Goal: Task Accomplishment & Management: Complete application form

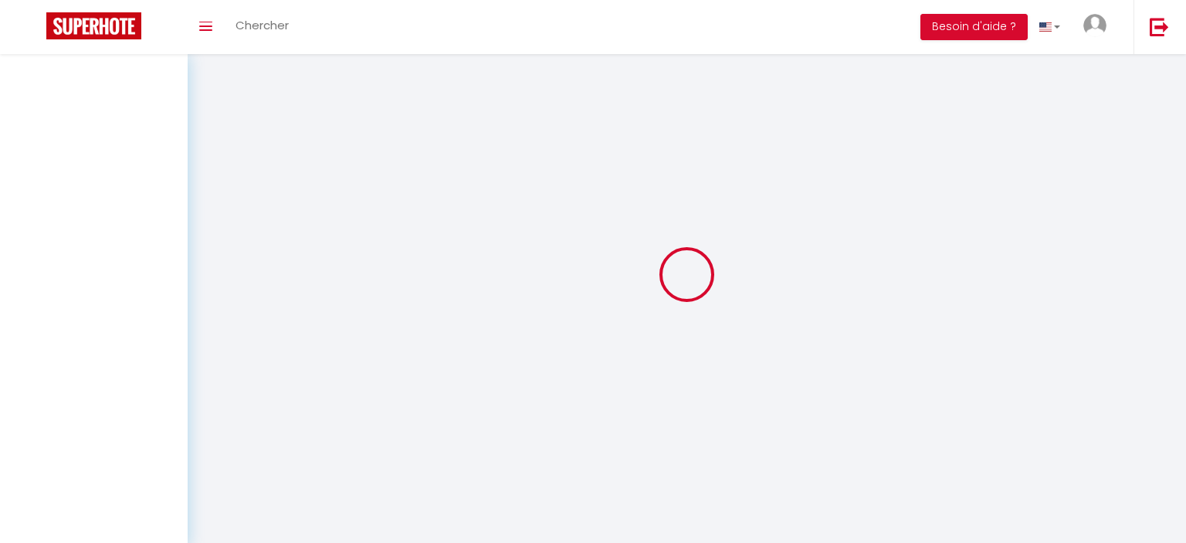
select select
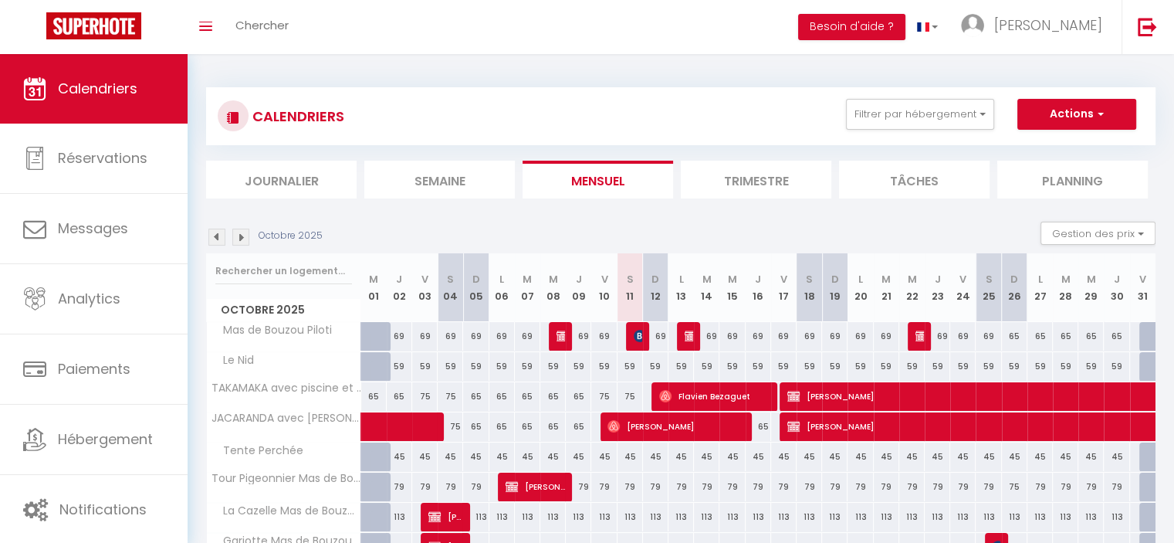
scroll to position [81, 0]
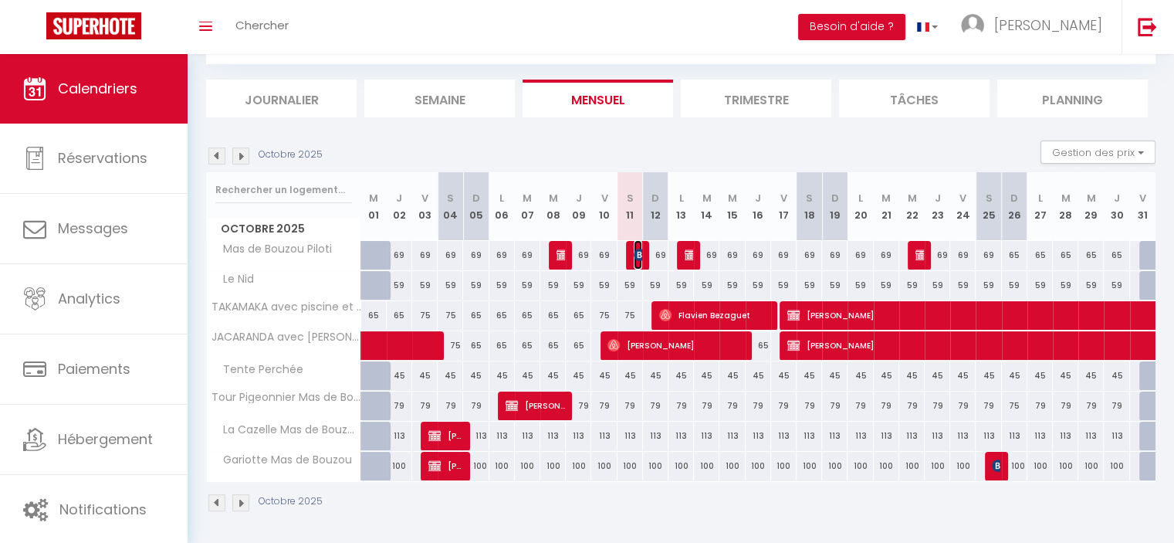
click at [640, 265] on span "[PERSON_NAME]" at bounding box center [638, 254] width 8 height 29
select select "OK"
select select "KO"
select select "0"
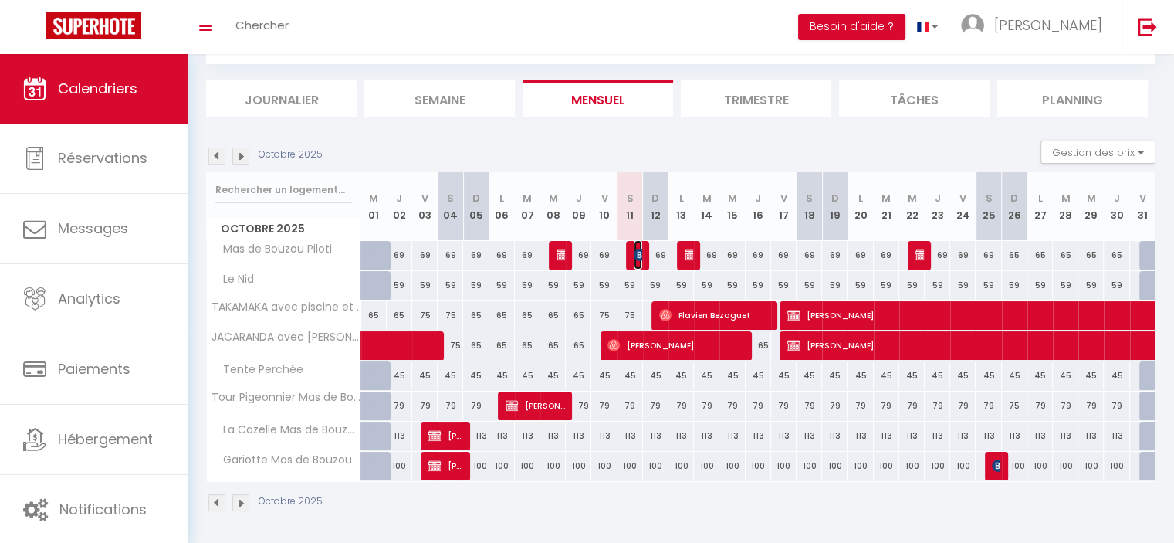
select select "1"
select select
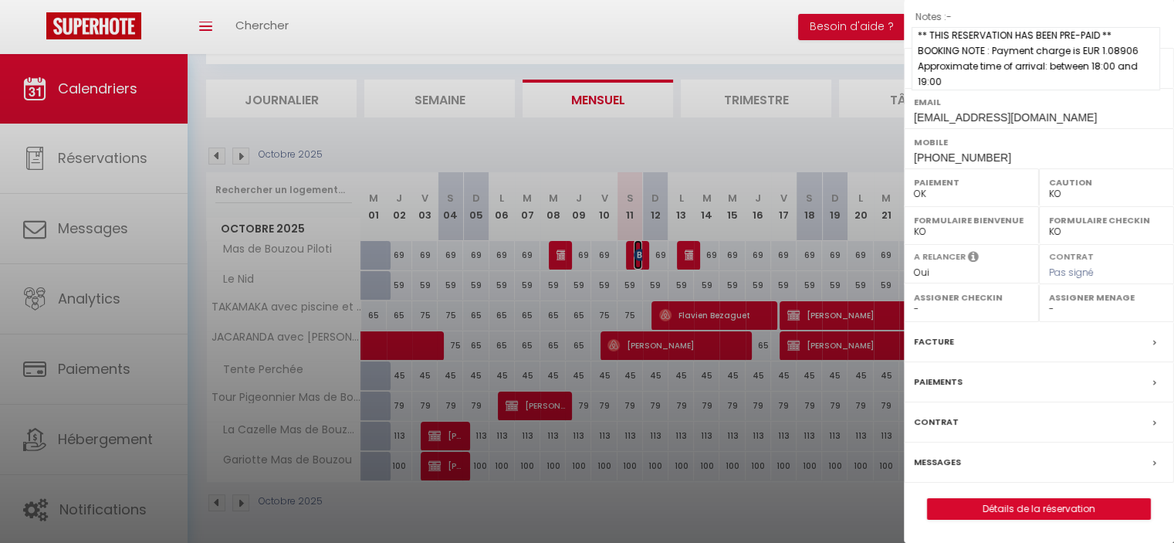
scroll to position [198, 0]
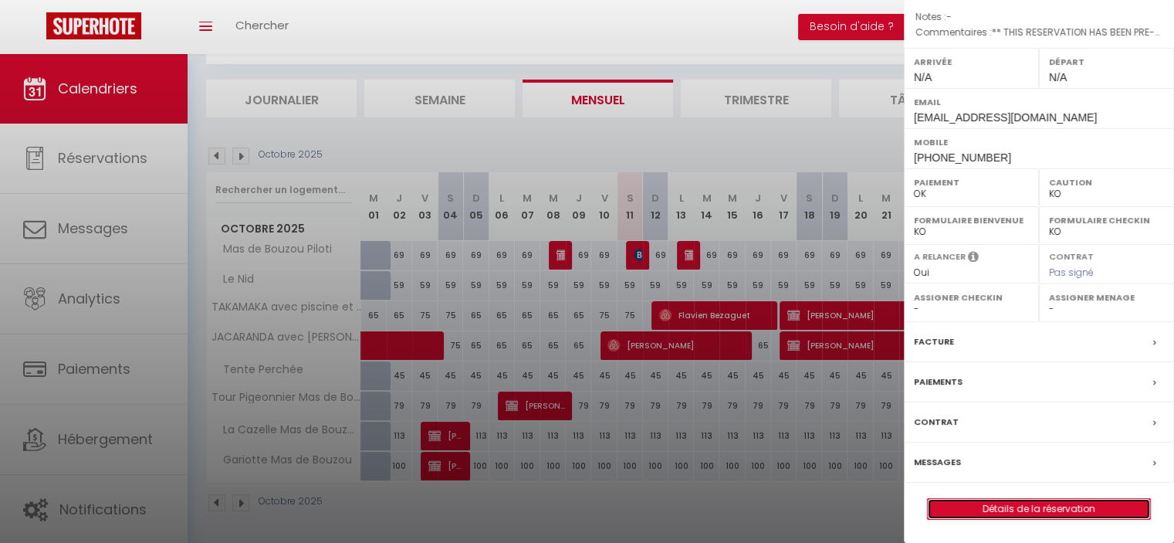
click at [1040, 508] on link "Détails de la réservation" at bounding box center [1039, 509] width 222 height 20
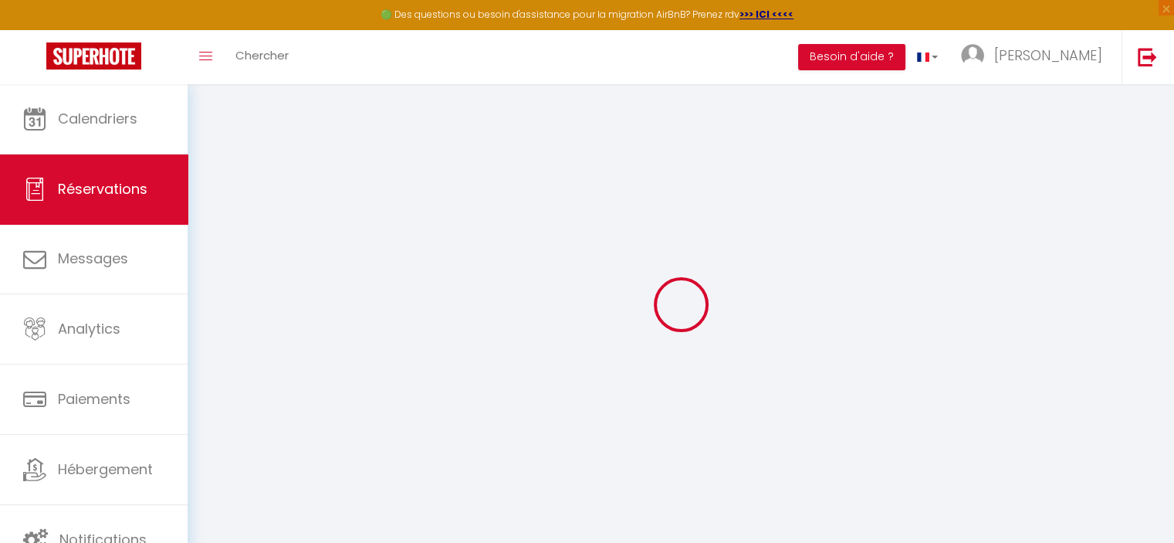
type input "[PERSON_NAME]"
type input "Tisseyre"
type input "[EMAIL_ADDRESS][DOMAIN_NAME]"
type input "[PHONE_NUMBER]"
select select "FR"
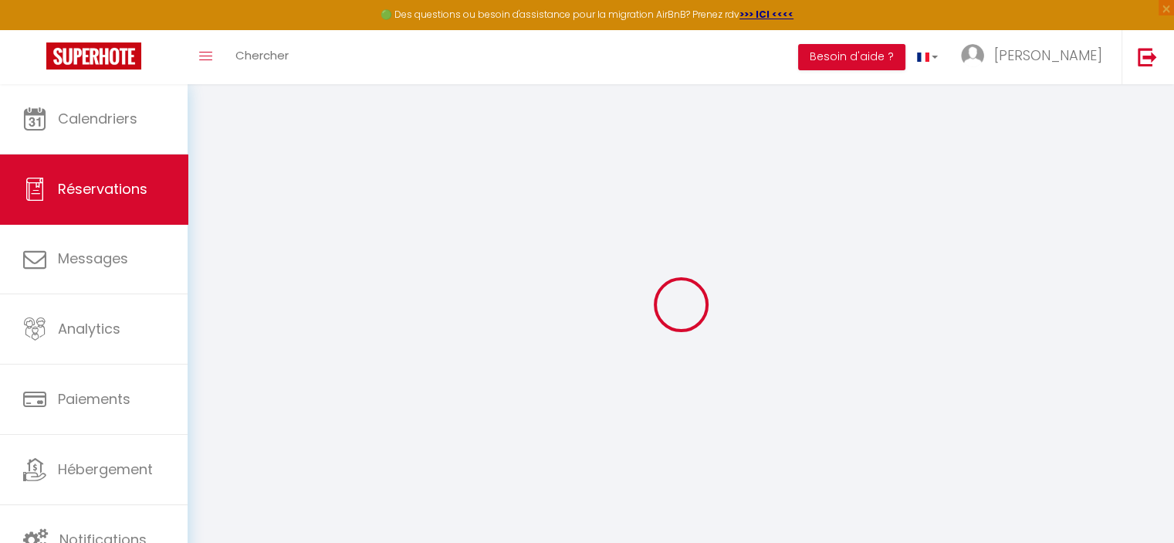
type input "11.55"
type input "1.09"
select select "40240"
select select "1"
select select
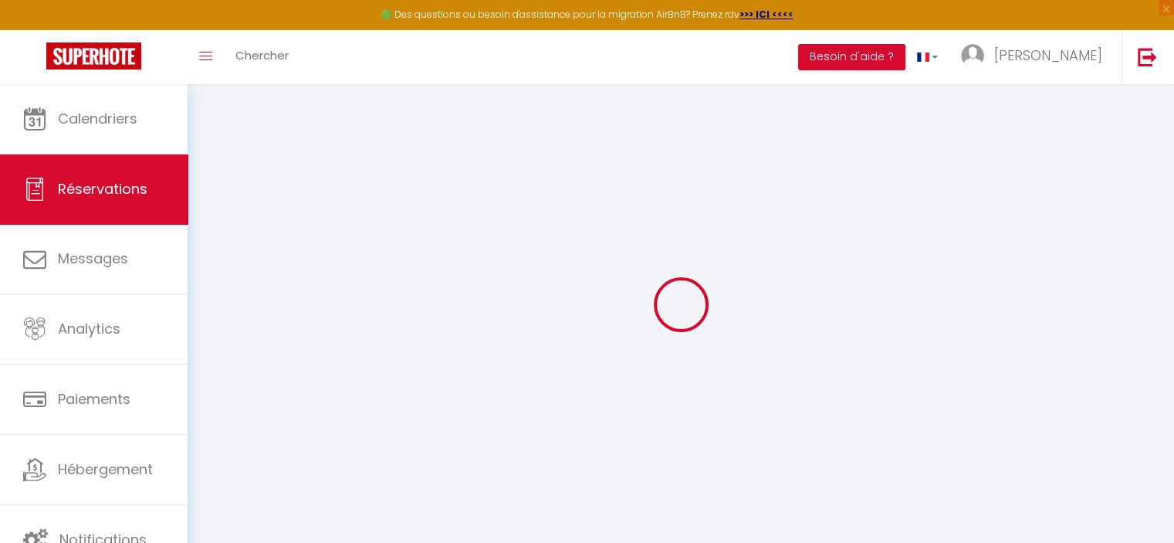
select select
type input "1"
select select "12"
select select
type input "77"
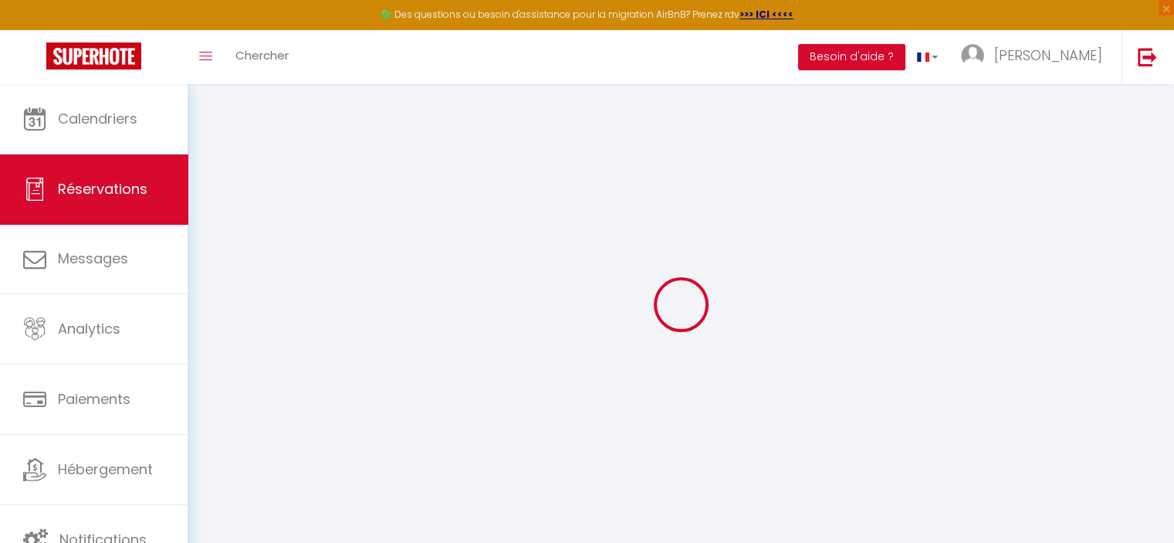
checkbox input "false"
type input "0"
select select "2"
type input "0"
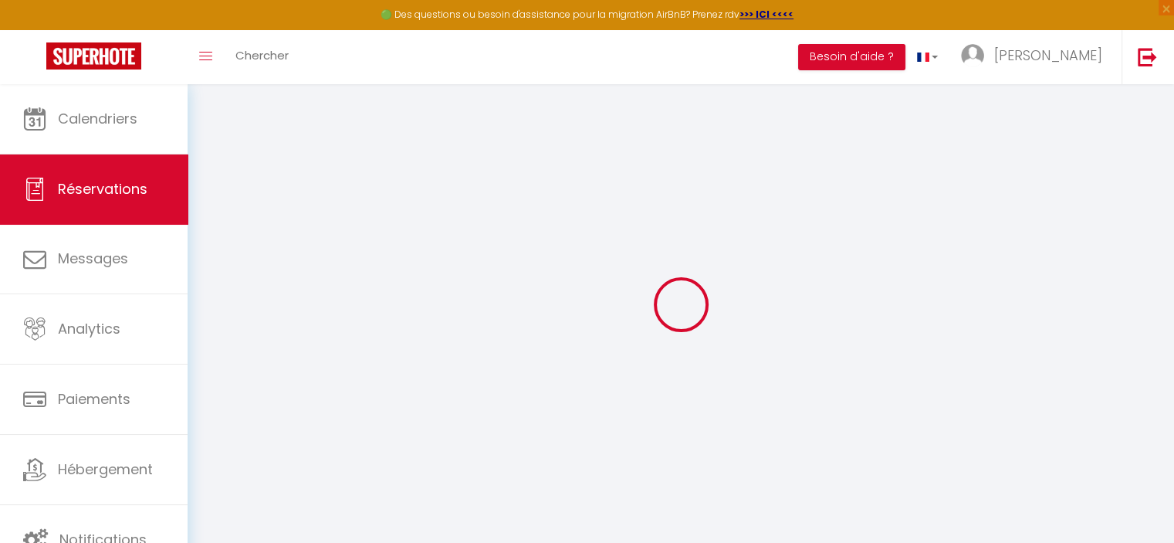
type input "0"
select select
select select "14"
checkbox input "false"
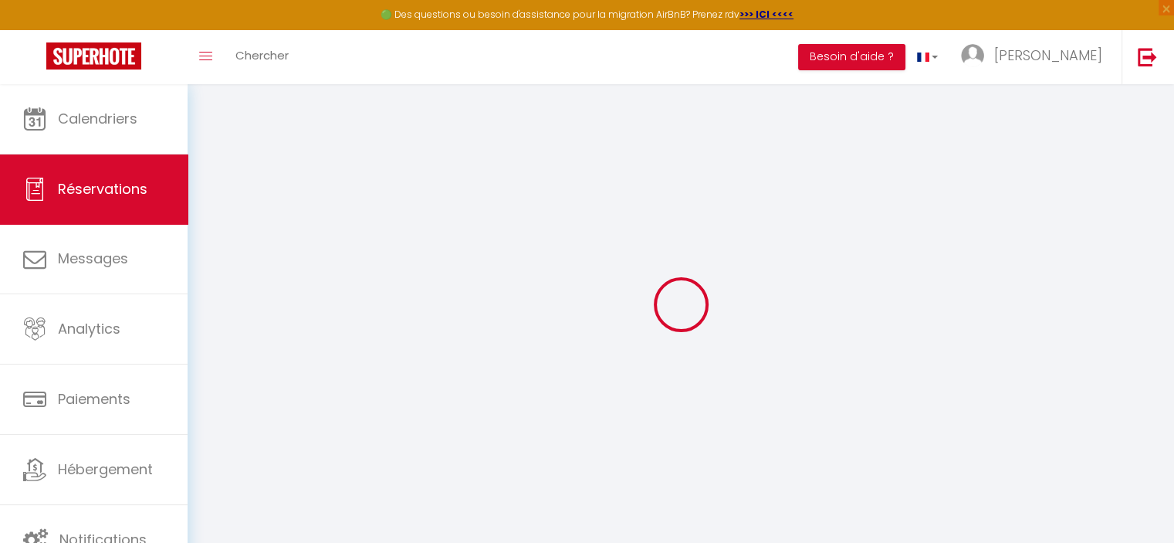
select select
checkbox input "false"
select select
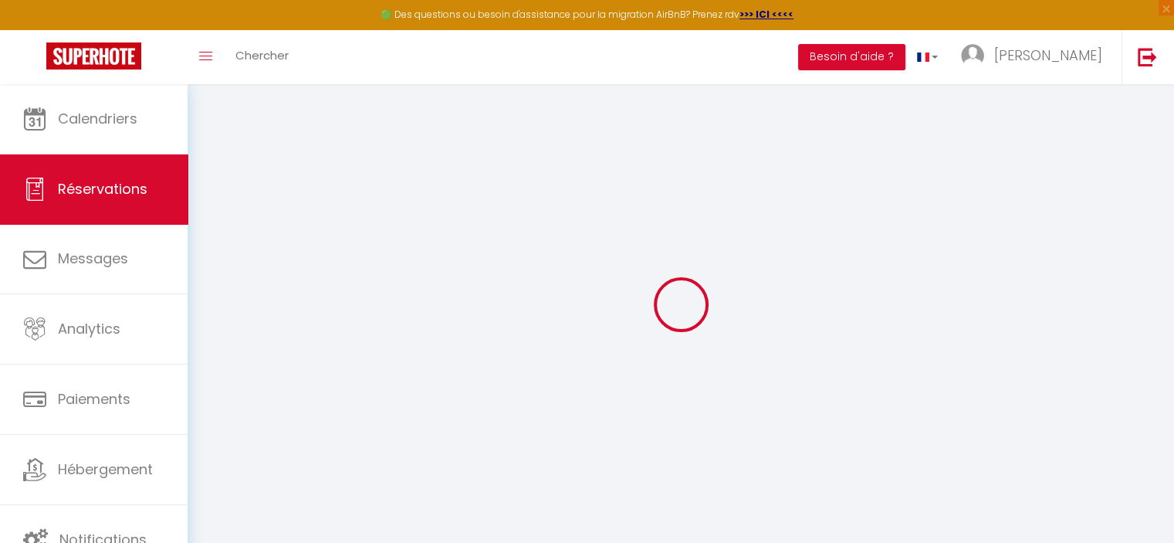
checkbox input "false"
select select
checkbox input "false"
type textarea "** THIS RESERVATION HAS BEEN PRE-PAID ** BOOKING NOTE : Payment charge is EUR 1…"
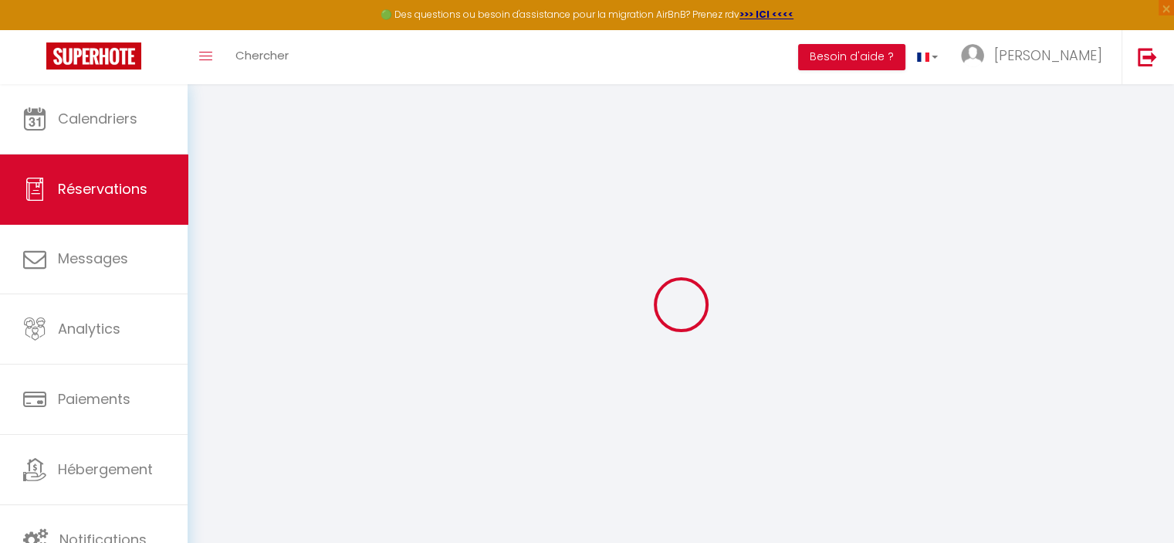
type input "0.79"
select select
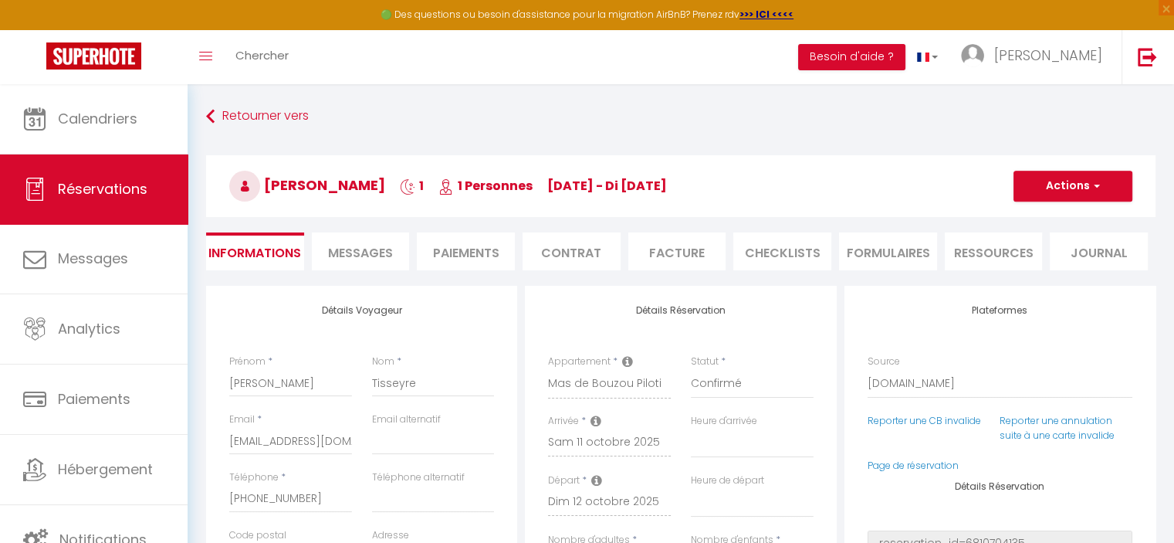
checkbox input "false"
select select
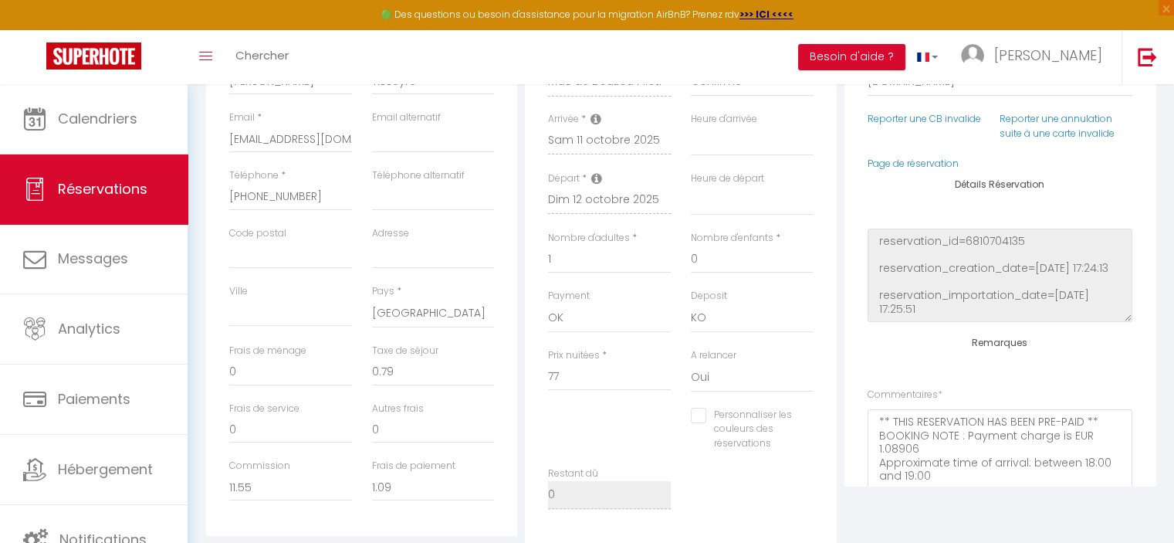
scroll to position [303, 0]
